Goal: Task Accomplishment & Management: Manage account settings

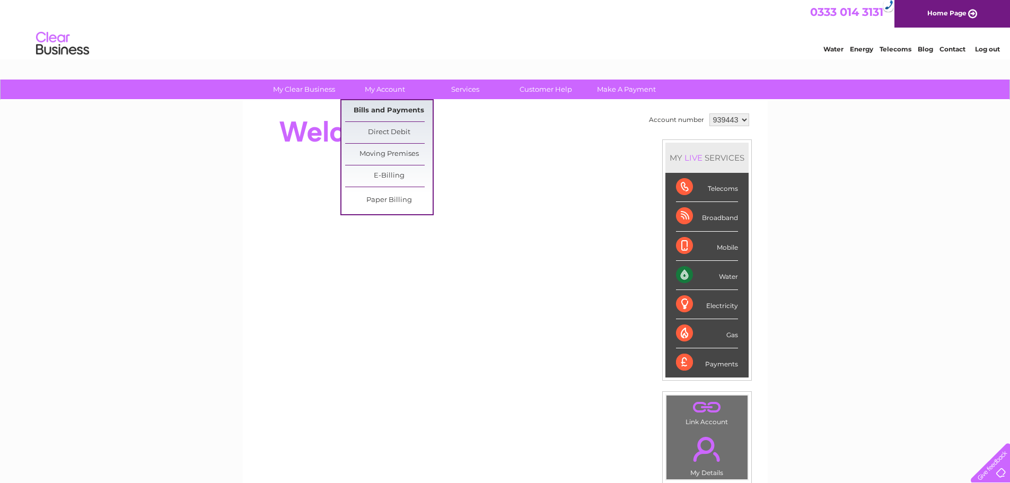
click at [388, 114] on link "Bills and Payments" at bounding box center [389, 110] width 88 height 21
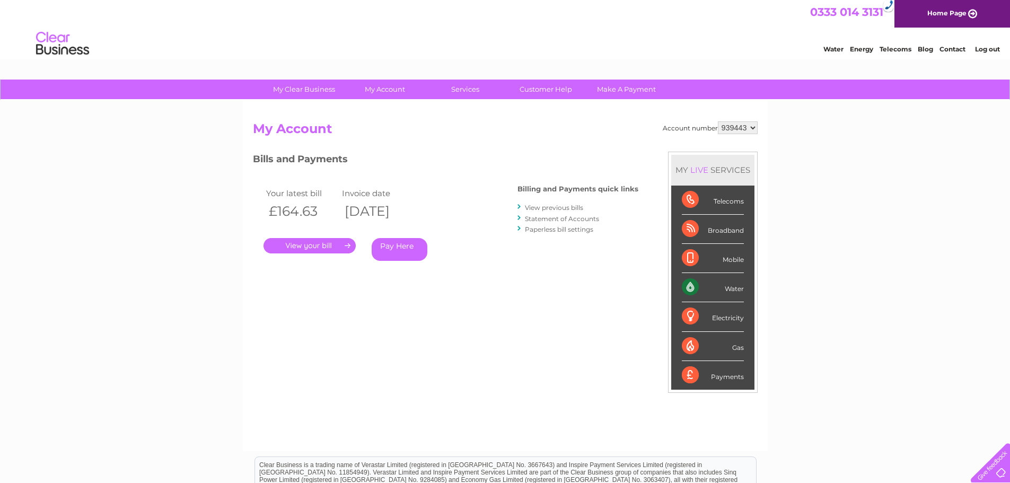
click at [557, 206] on link "View previous bills" at bounding box center [554, 208] width 58 height 8
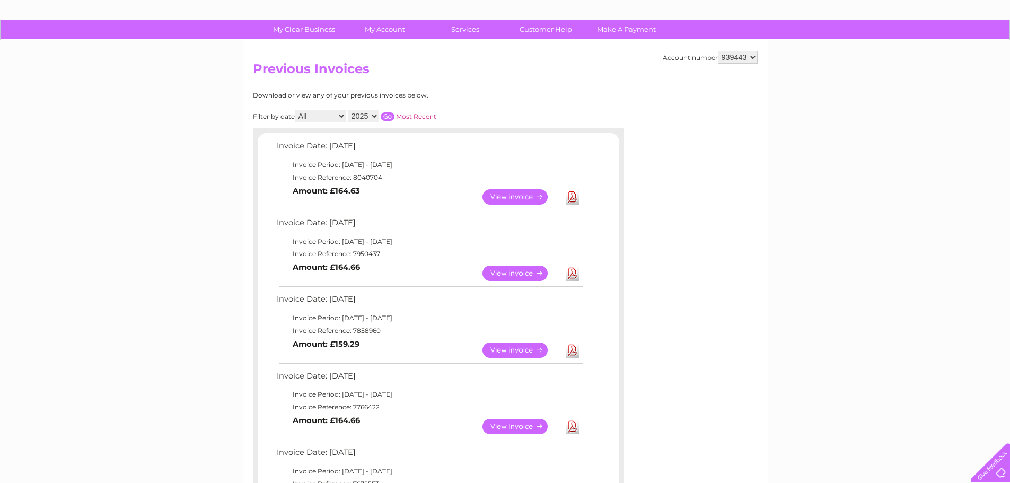
scroll to position [53, 0]
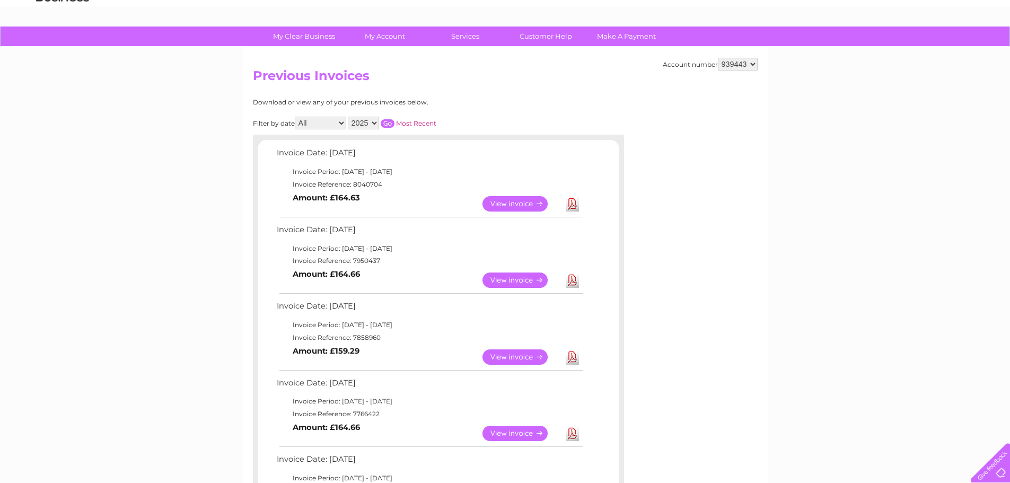
click at [511, 276] on link "View" at bounding box center [522, 280] width 78 height 15
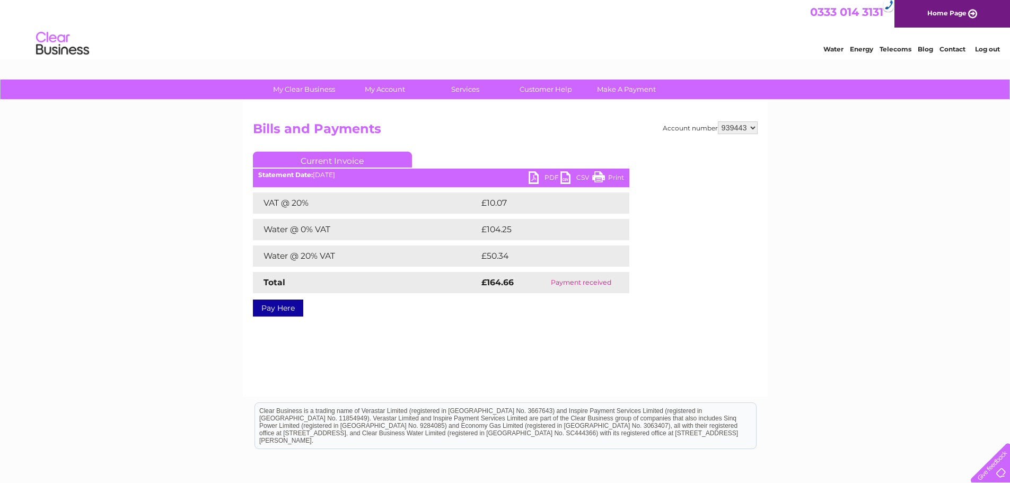
click at [545, 178] on link "PDF" at bounding box center [545, 178] width 32 height 15
